Goal: Task Accomplishment & Management: Use online tool/utility

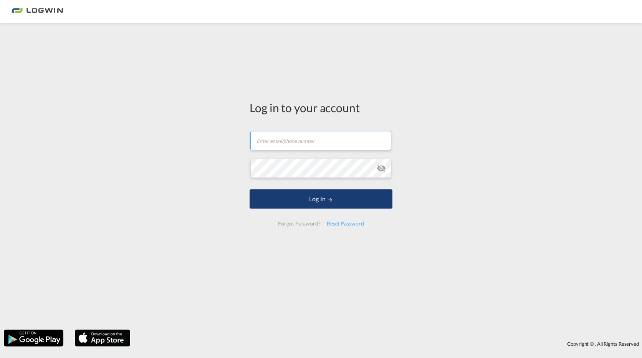
type input "[PERSON_NAME][EMAIL_ADDRESS][DOMAIN_NAME]"
click at [320, 197] on button "Log In" at bounding box center [321, 198] width 143 height 19
